Goal: Complete application form

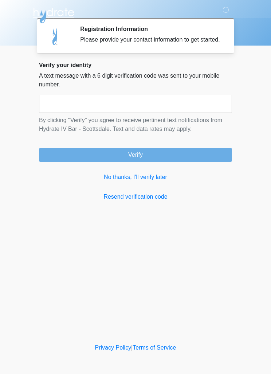
click at [221, 113] on input "text" at bounding box center [135, 104] width 193 height 18
type input "******"
click at [188, 162] on button "Verify" at bounding box center [135, 155] width 193 height 14
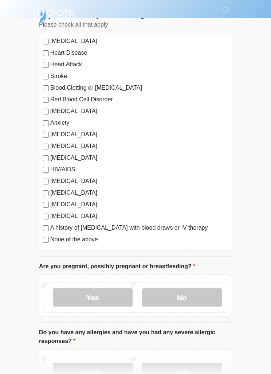
scroll to position [57, 0]
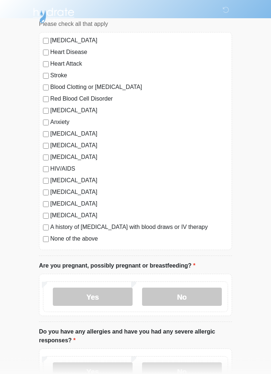
click at [180, 293] on label "No" at bounding box center [182, 297] width 80 height 18
click at [89, 242] on label "None of the above" at bounding box center [139, 238] width 178 height 9
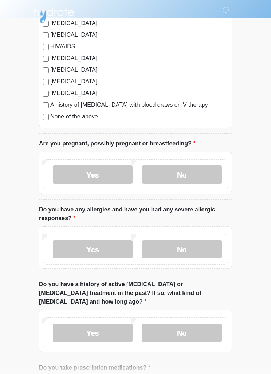
scroll to position [179, 0]
click at [215, 244] on label "No" at bounding box center [182, 250] width 80 height 18
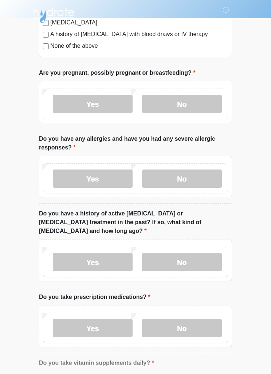
scroll to position [253, 0]
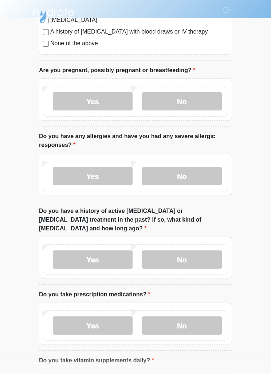
click at [202, 250] on label "No" at bounding box center [182, 259] width 80 height 18
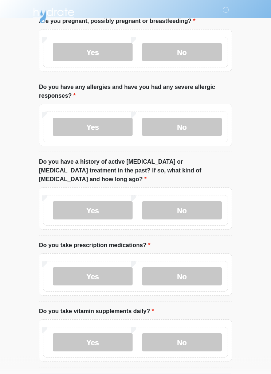
click at [106, 268] on label "Yes" at bounding box center [93, 277] width 80 height 18
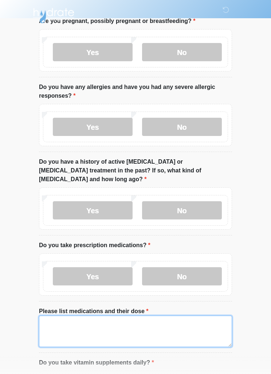
click at [161, 319] on textarea "Please list medications and their dose" at bounding box center [135, 331] width 193 height 31
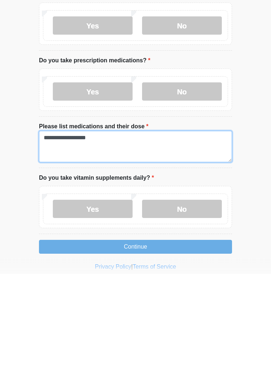
type textarea "**********"
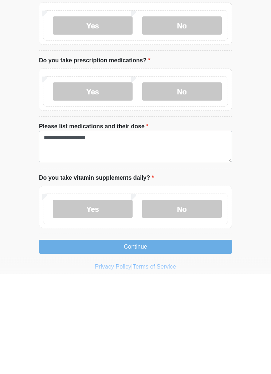
click at [203, 300] on label "No" at bounding box center [182, 309] width 80 height 18
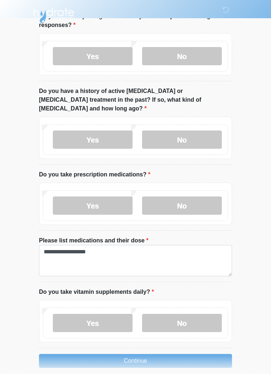
click at [185, 354] on button "Continue" at bounding box center [135, 361] width 193 height 14
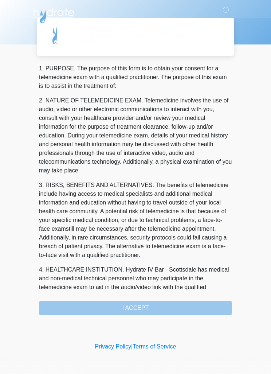
scroll to position [0, 0]
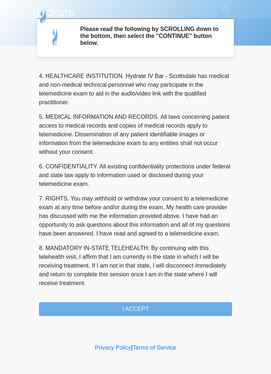
click at [180, 306] on button "I ACCEPT" at bounding box center [135, 309] width 193 height 14
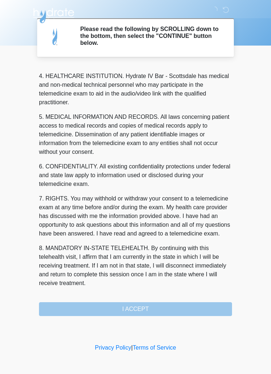
scroll to position [203, 0]
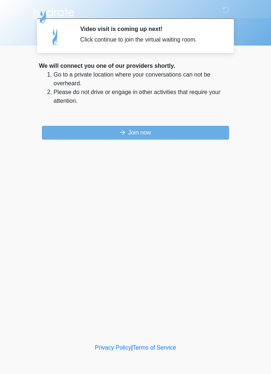
click at [85, 131] on button "Join now" at bounding box center [135, 133] width 187 height 14
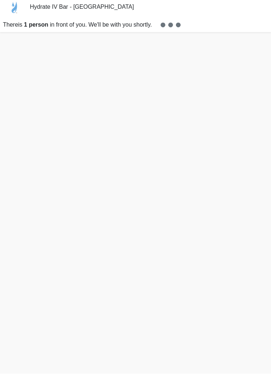
scroll to position [6, 0]
